Goal: Information Seeking & Learning: Learn about a topic

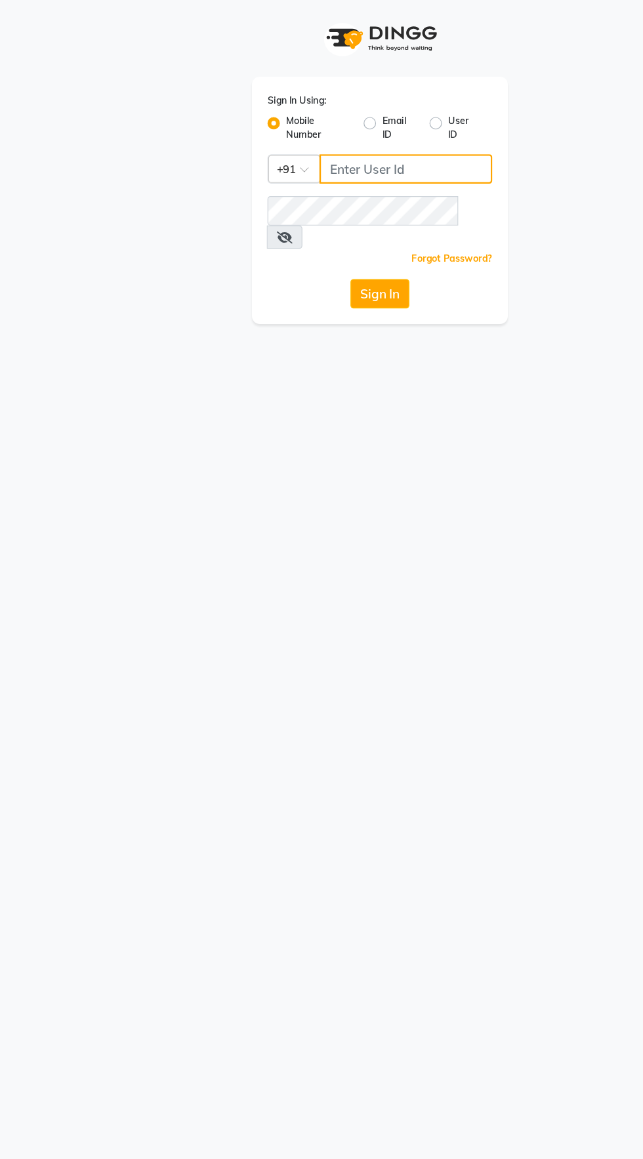
click at [368, 143] on input "Username" at bounding box center [343, 143] width 146 height 25
type input "8956544245"
click at [297, 236] on button "Sign In" at bounding box center [322, 248] width 50 height 25
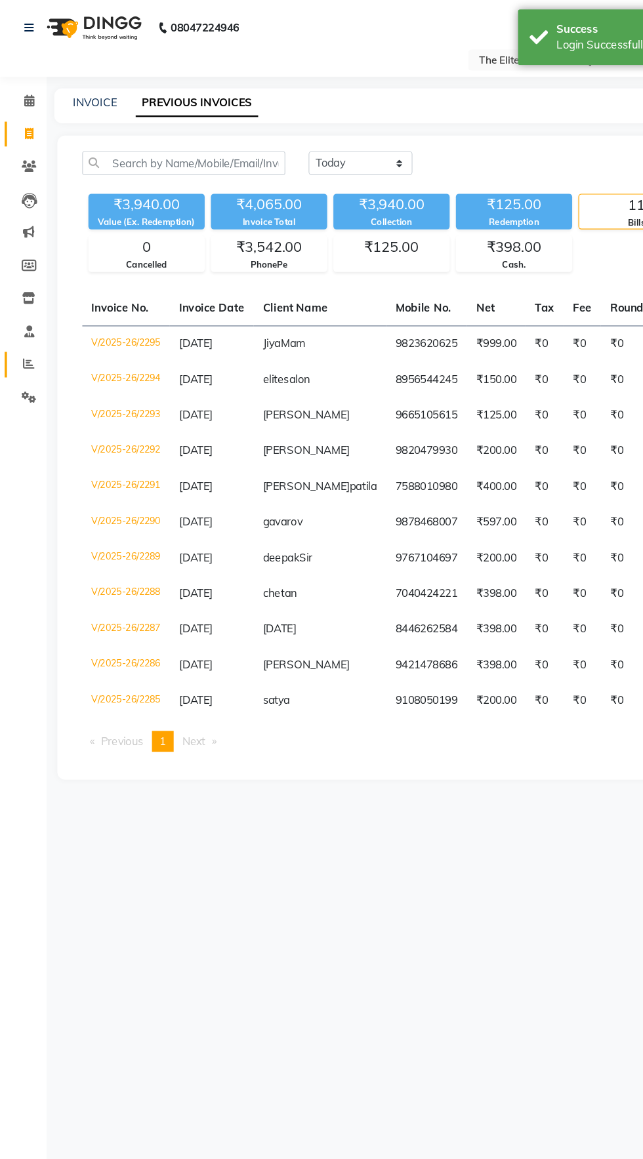
click at [24, 308] on icon at bounding box center [25, 308] width 10 height 10
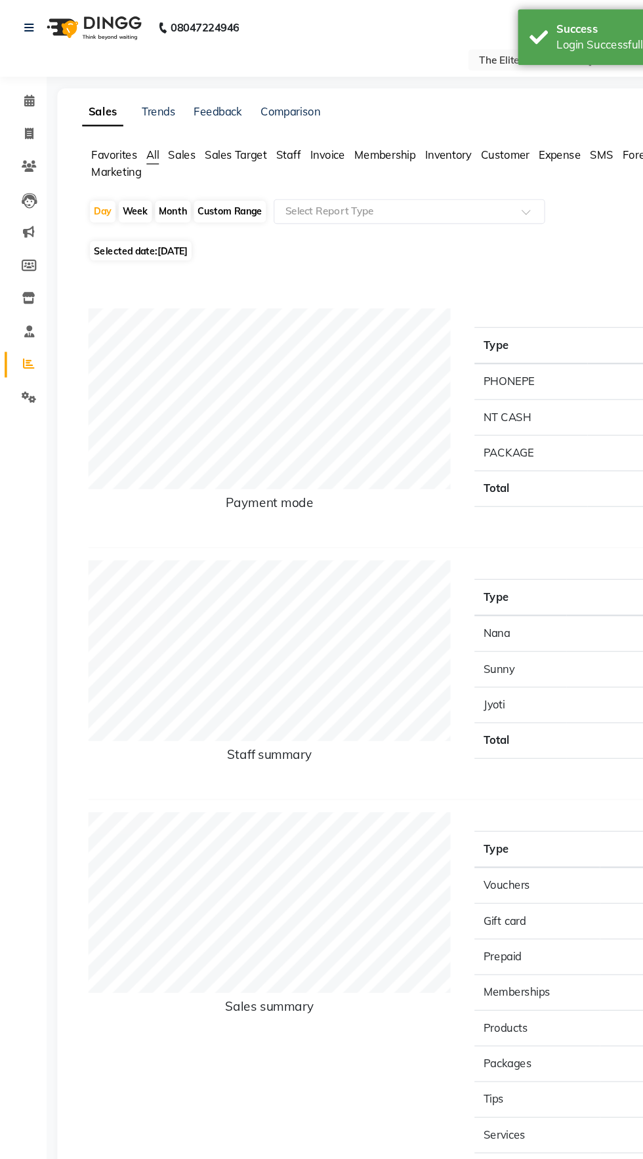
click at [238, 131] on span "Staff" at bounding box center [244, 131] width 21 height 12
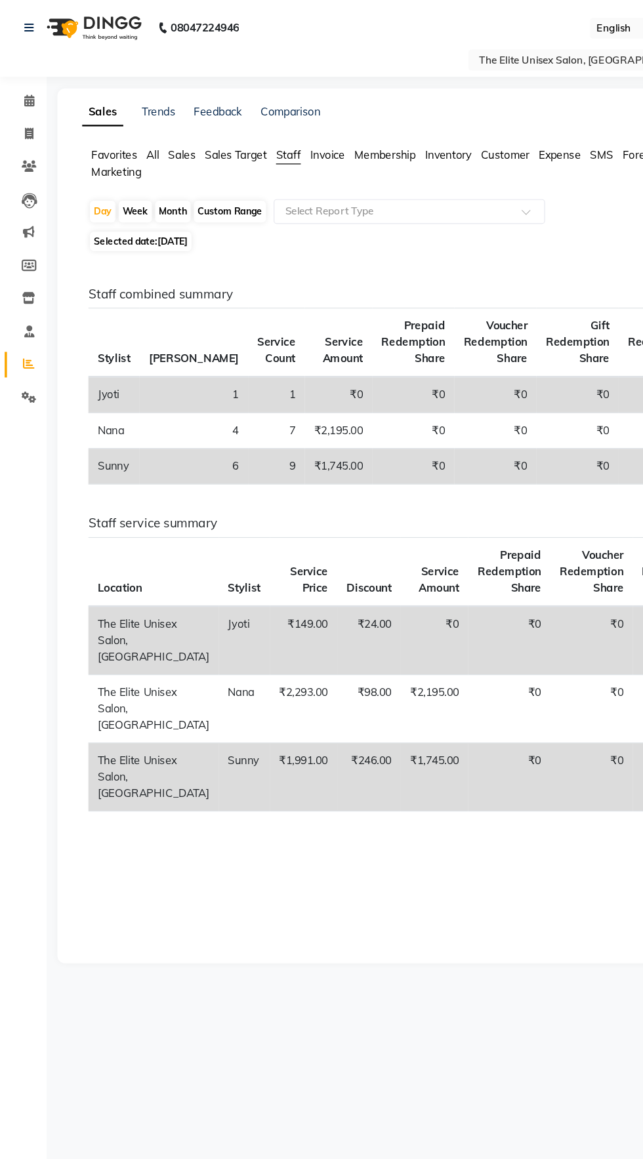
click at [131, 126] on span "All" at bounding box center [129, 131] width 10 height 12
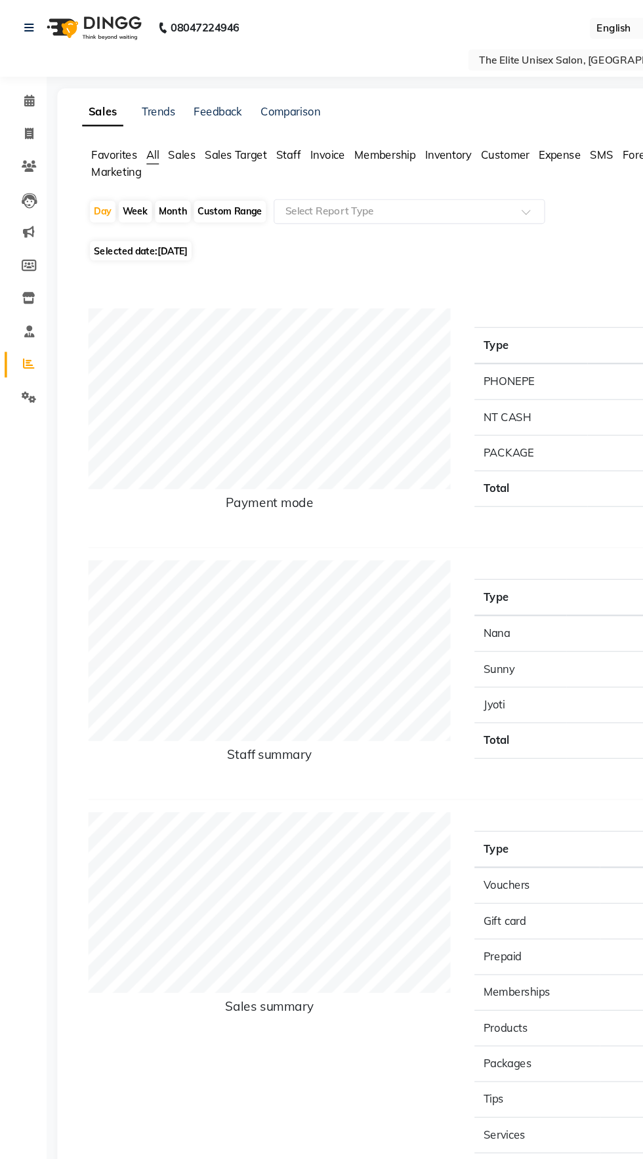
click at [203, 178] on div "Custom Range" at bounding box center [194, 179] width 61 height 18
select select "9"
select select "2025"
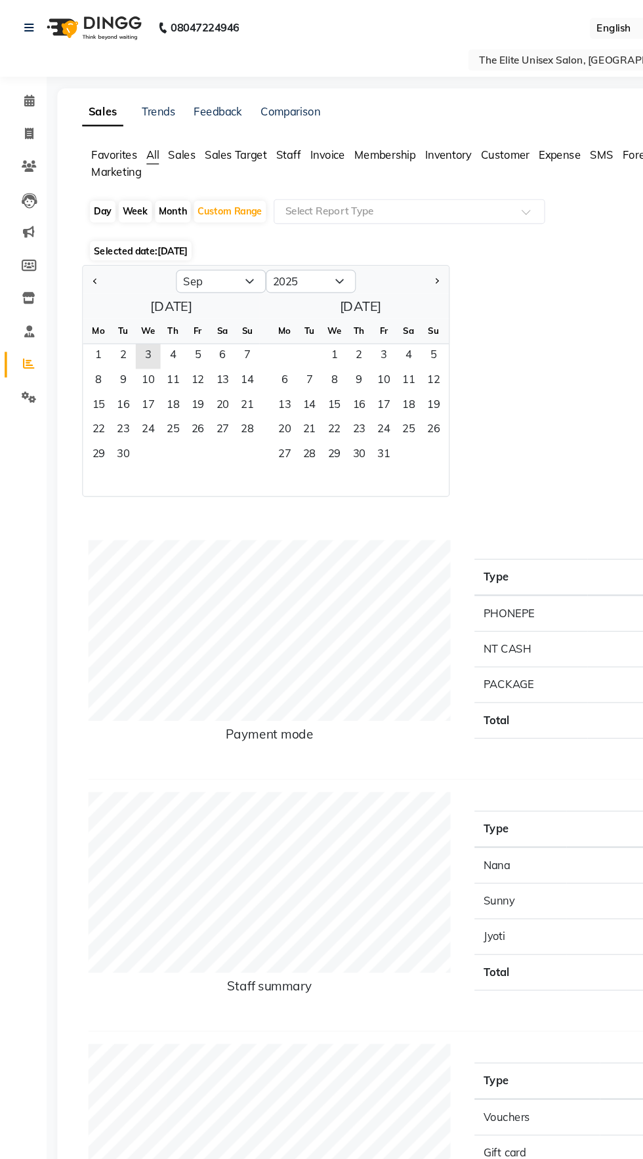
click at [149, 178] on div "Month" at bounding box center [146, 179] width 30 height 18
select select "9"
select select "2025"
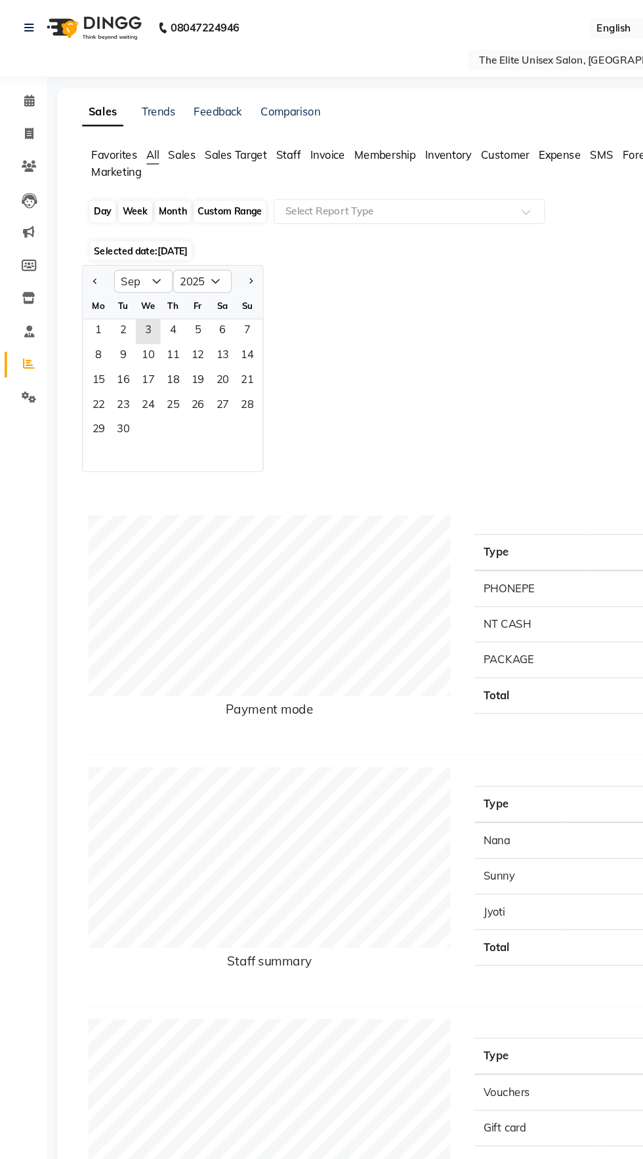
click at [152, 180] on div "Month" at bounding box center [146, 179] width 30 height 18
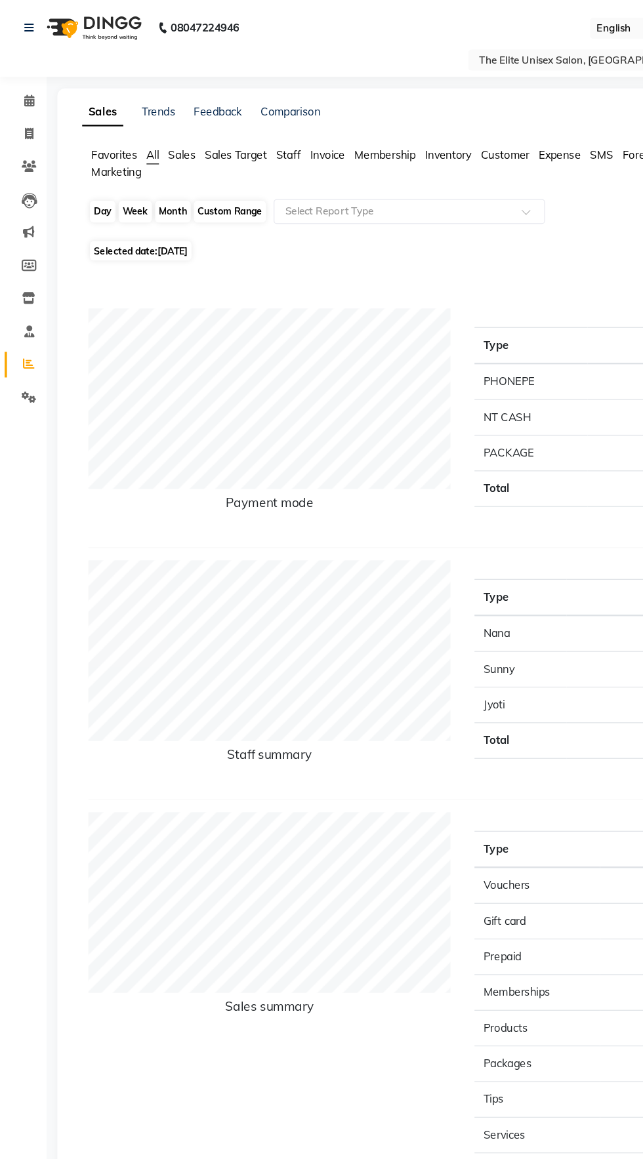
click at [148, 178] on div "Month" at bounding box center [146, 179] width 30 height 18
select select "9"
select select "2025"
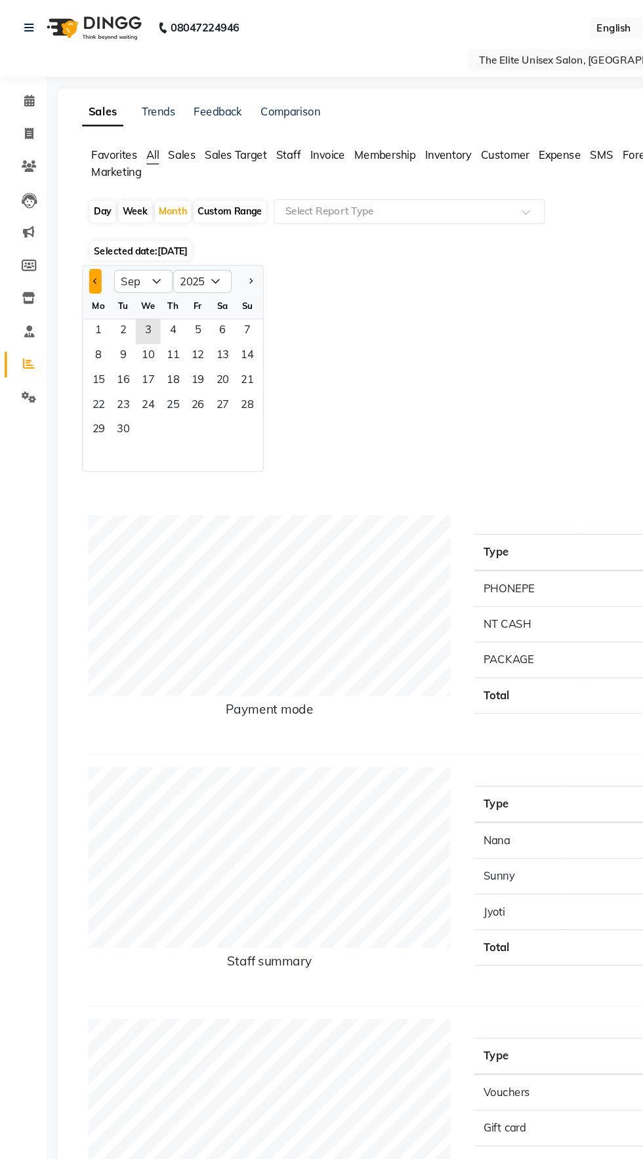
click at [80, 238] on span "Previous month" at bounding box center [81, 237] width 5 height 5
select select "8"
click at [167, 276] on span "1" at bounding box center [167, 280] width 21 height 21
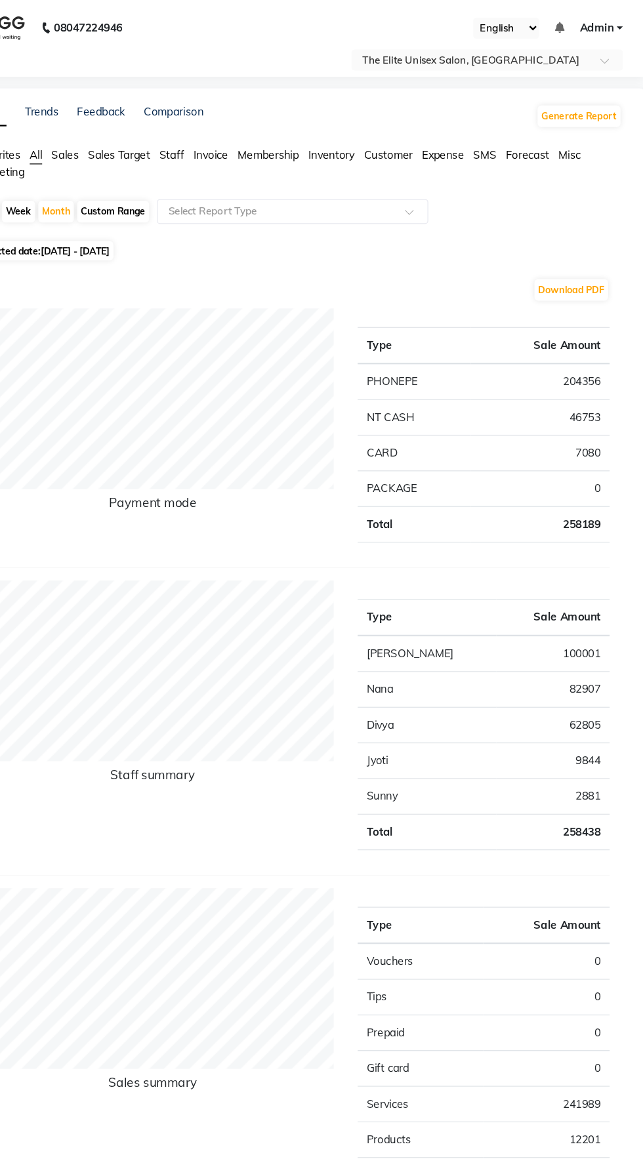
click at [472, 665] on td "Sunny" at bounding box center [461, 674] width 118 height 30
